Goal: Task Accomplishment & Management: Use online tool/utility

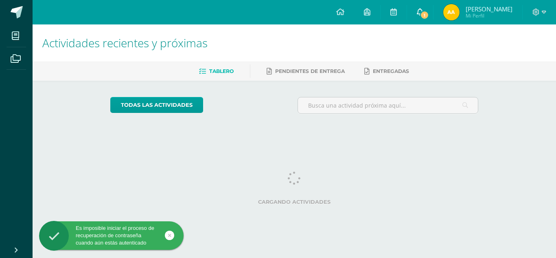
click at [423, 19] on link "1" at bounding box center [420, 12] width 26 height 24
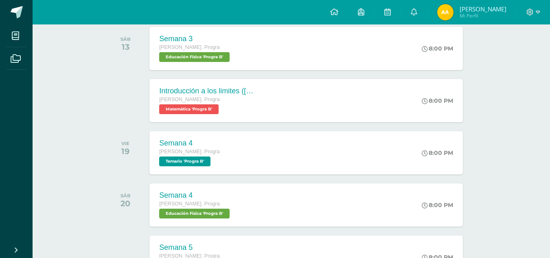
scroll to position [97, 0]
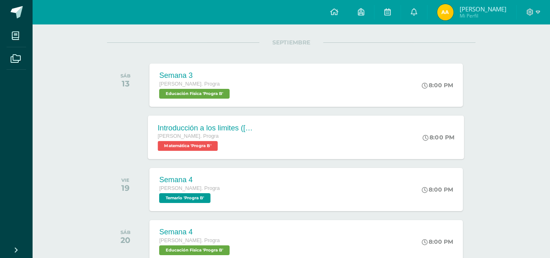
click at [254, 143] on div "Quinto Bach. Progra Matemática 'Progra B'" at bounding box center [207, 141] width 99 height 19
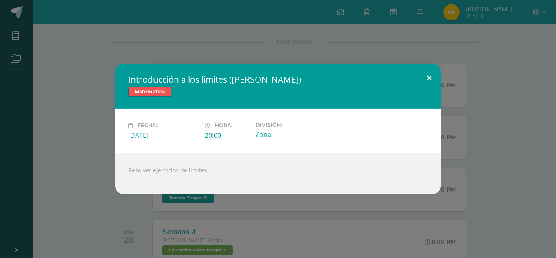
click at [428, 80] on button at bounding box center [429, 78] width 23 height 28
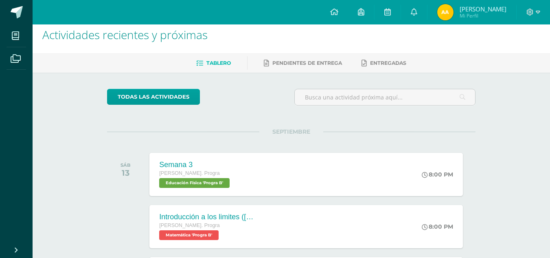
scroll to position [0, 0]
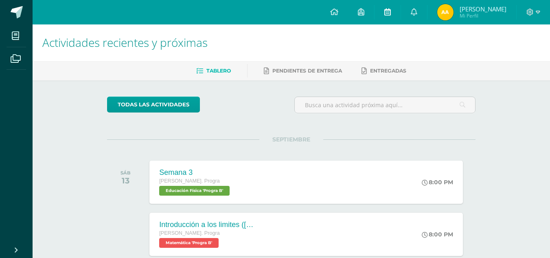
click at [393, 7] on link at bounding box center [388, 12] width 26 height 24
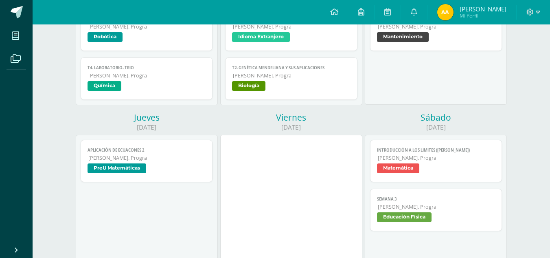
scroll to position [210, 0]
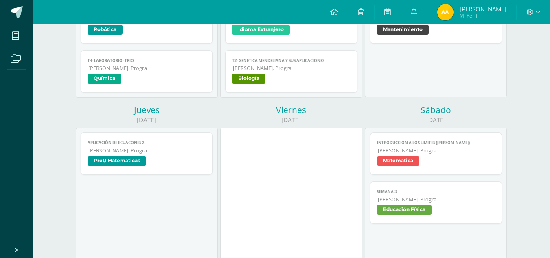
click at [151, 157] on span "PreU Matemáticas" at bounding box center [147, 162] width 119 height 12
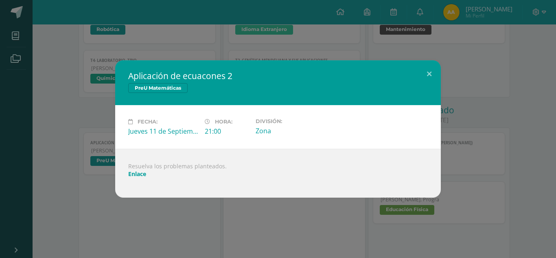
click at [136, 171] on link "Enlace" at bounding box center [137, 174] width 18 height 8
click at [428, 78] on button at bounding box center [429, 74] width 23 height 28
